Goal: Transaction & Acquisition: Purchase product/service

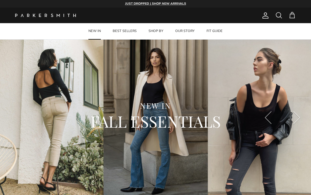
click at [306, 68] on div "NEW IN FALL ESSENTIALS" at bounding box center [155, 118] width 311 height 156
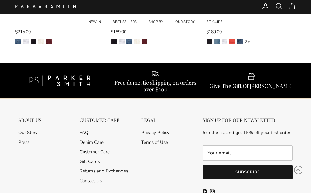
scroll to position [1788, 0]
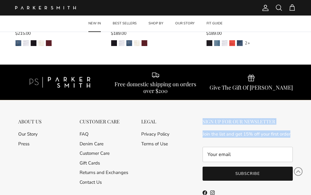
click at [289, 164] on div "ABOUT US Our Story Press CUSTOMER CARE FAQ Denim Care Customer Care Gift Cards …" at bounding box center [155, 168] width 287 height 136
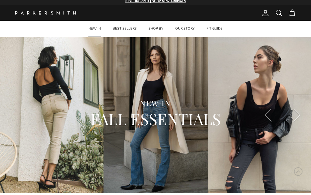
scroll to position [0, 0]
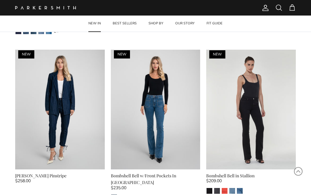
scroll to position [1309, 0]
click at [45, 179] on div "$258.00" at bounding box center [60, 182] width 90 height 7
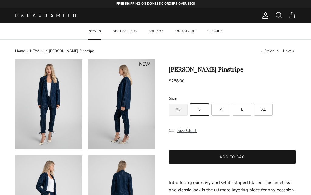
click at [192, 131] on button "Size Chart" at bounding box center [183, 131] width 28 height 12
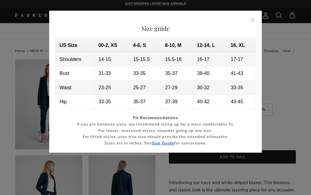
click at [258, 21] on button "Close" at bounding box center [253, 20] width 14 height 14
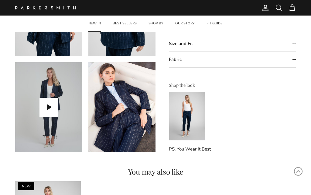
scroll to position [291, 0]
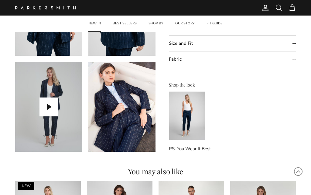
click at [197, 148] on p "PS. You Wear It Best" at bounding box center [232, 148] width 127 height 7
click at [194, 117] on img at bounding box center [187, 115] width 36 height 49
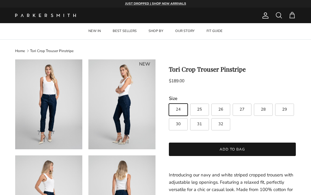
click at [290, 108] on label "29" at bounding box center [284, 109] width 19 height 12
click at [169, 101] on input "29" at bounding box center [169, 101] width 0 height 0
radio input "true"
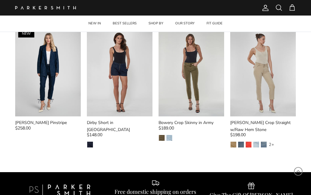
scroll to position [443, 0]
click at [295, 130] on div "[PERSON_NAME] Crop Straight w/Raw Hem Stone" at bounding box center [263, 126] width 66 height 14
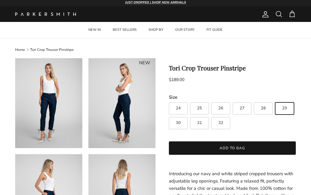
scroll to position [1, 0]
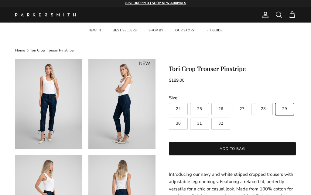
click at [236, 113] on label "27" at bounding box center [242, 109] width 19 height 12
click at [169, 100] on input "27" at bounding box center [169, 100] width 0 height 0
radio input "true"
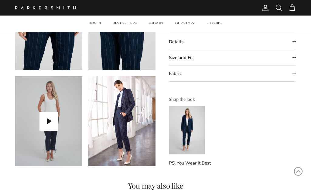
scroll to position [277, 0]
click at [54, 120] on button "Play video" at bounding box center [49, 120] width 19 height 19
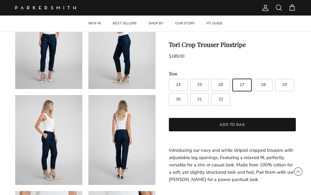
scroll to position [66, 0]
